Goal: Information Seeking & Learning: Learn about a topic

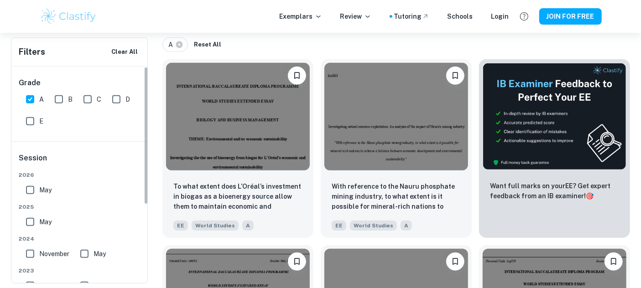
scroll to position [101, 0]
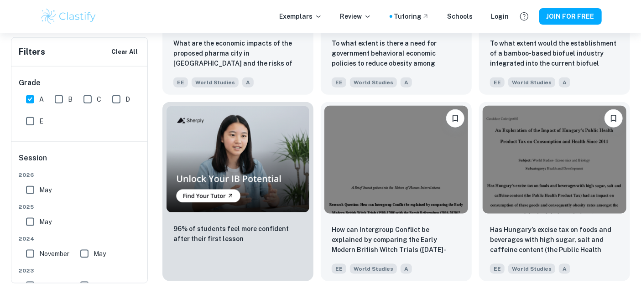
scroll to position [0, 0]
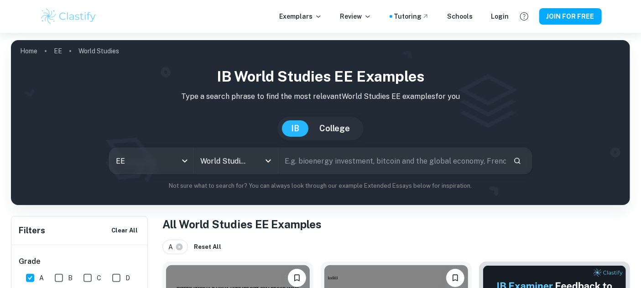
click at [345, 163] on input "text" at bounding box center [392, 161] width 228 height 26
click at [261, 172] on div "World Studies All Subjects" at bounding box center [236, 161] width 84 height 26
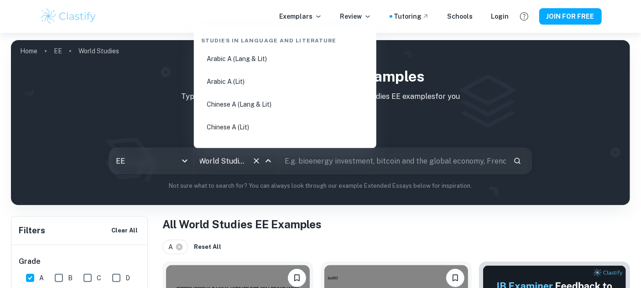
scroll to position [1626, 0]
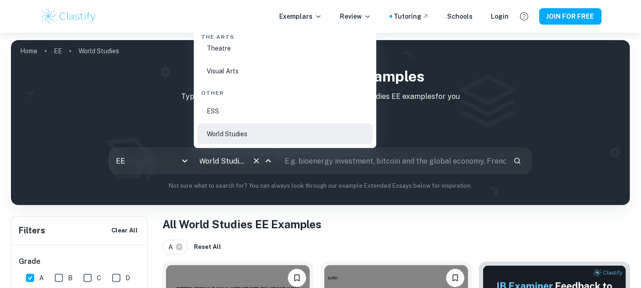
click at [259, 158] on icon "Clear" at bounding box center [256, 161] width 9 height 9
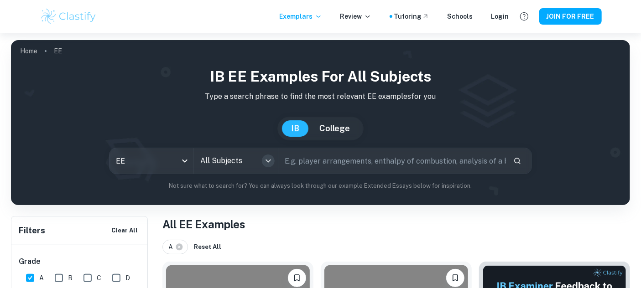
click at [266, 155] on button "Open" at bounding box center [268, 161] width 13 height 13
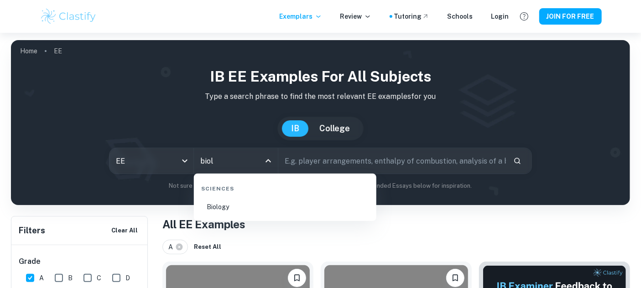
click at [224, 215] on li "Biology" at bounding box center [285, 207] width 175 height 21
type input "Biology"
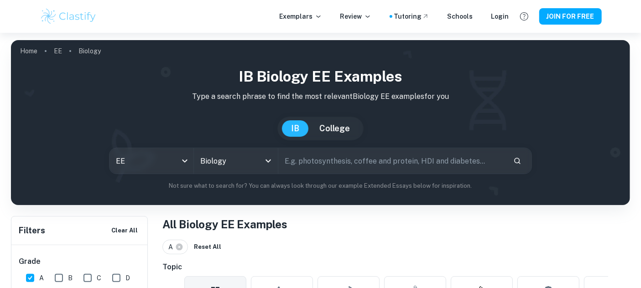
scroll to position [405, 0]
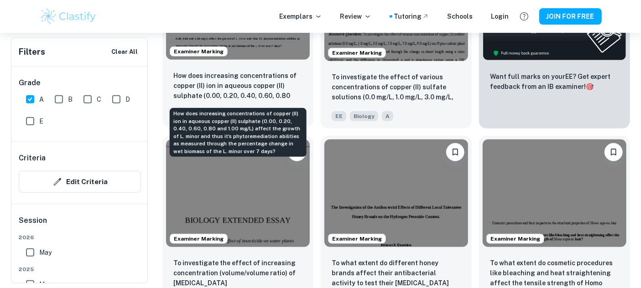
click at [273, 72] on p "How does increasing concentrations of copper (II) ion in aqueous copper (II) su…" at bounding box center [237, 86] width 129 height 31
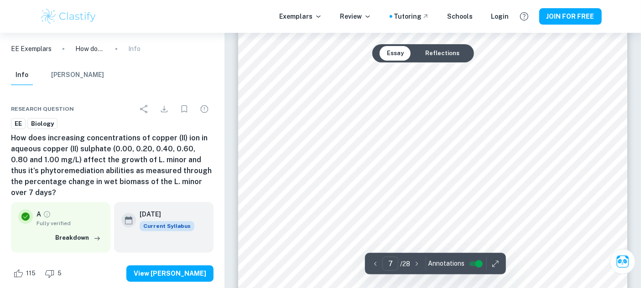
scroll to position [3404, 0]
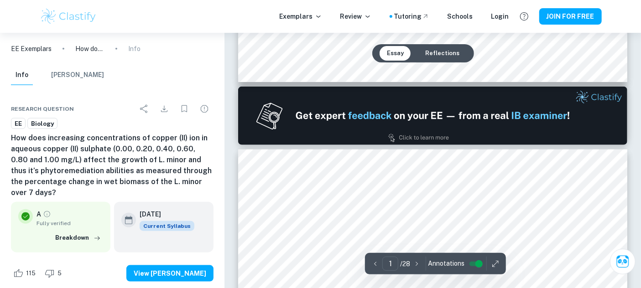
type input "2"
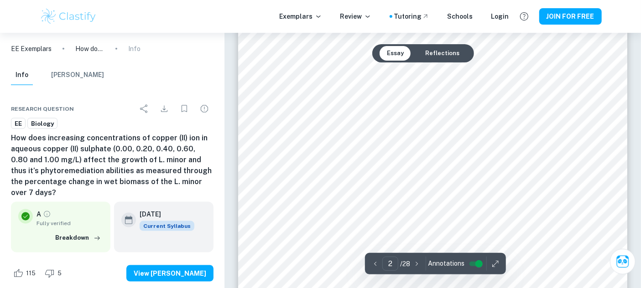
scroll to position [768, 0]
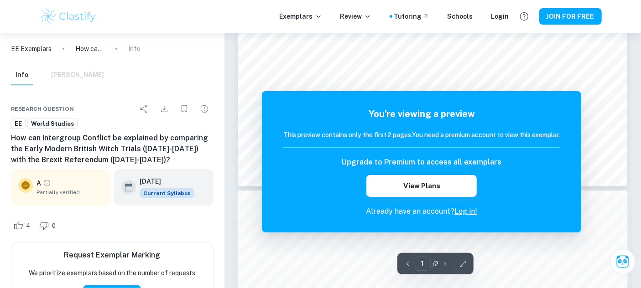
scroll to position [710, 0]
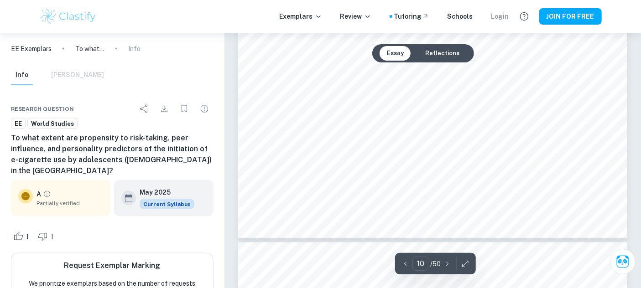
scroll to position [4867, 0]
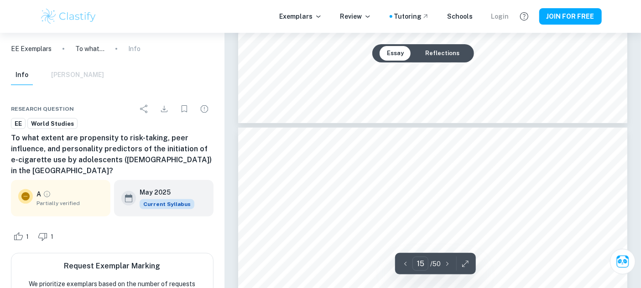
type input "16"
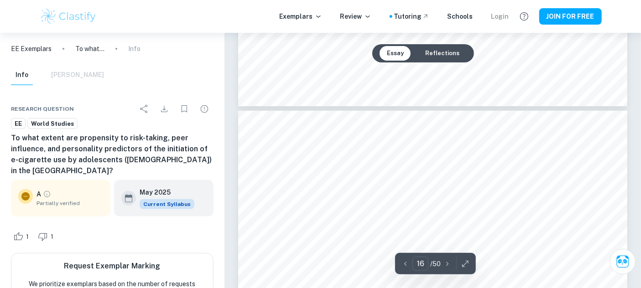
scroll to position [7909, 0]
